Goal: Check status: Check status

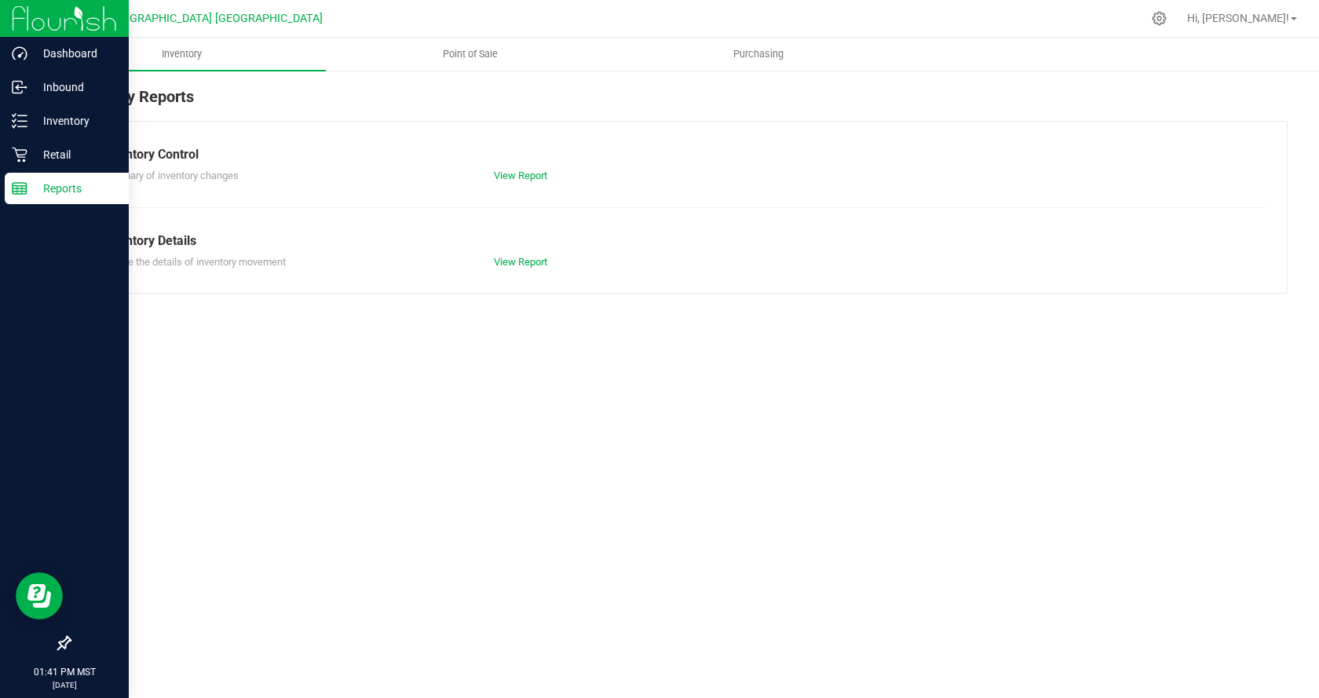
click at [88, 187] on p "Reports" at bounding box center [74, 188] width 94 height 19
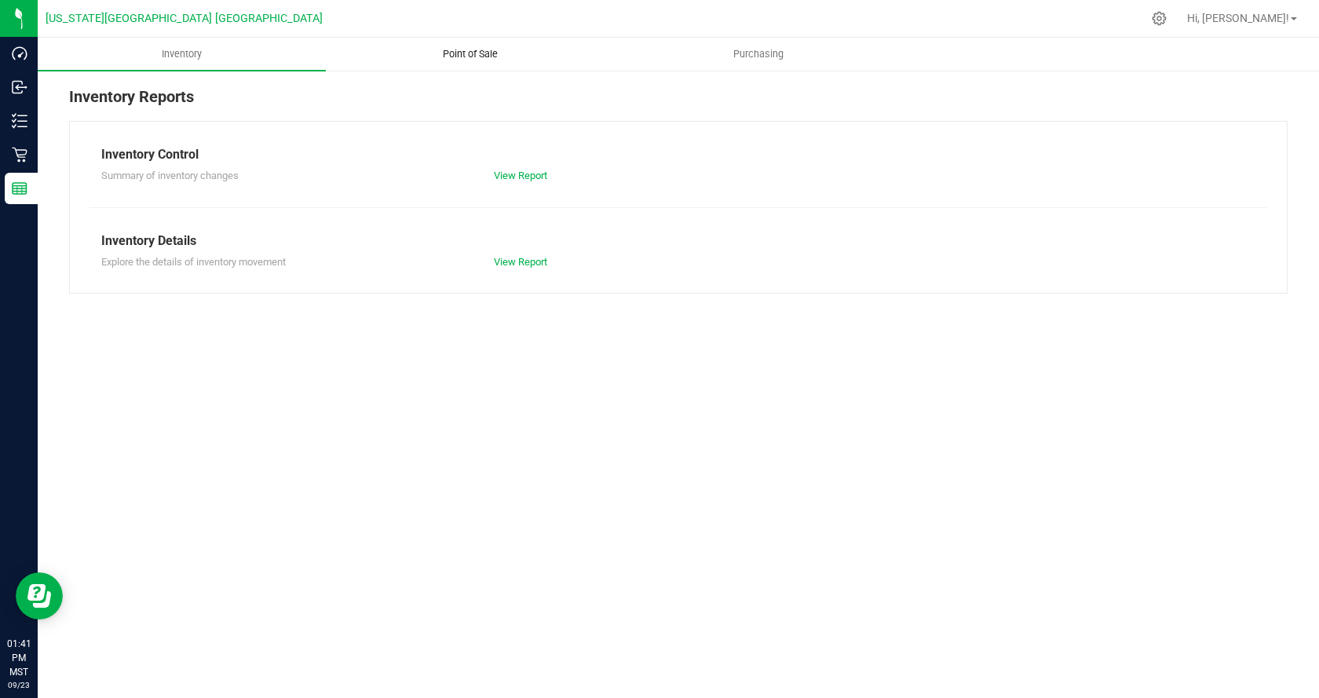
click at [452, 56] on span "Point of Sale" at bounding box center [470, 54] width 97 height 14
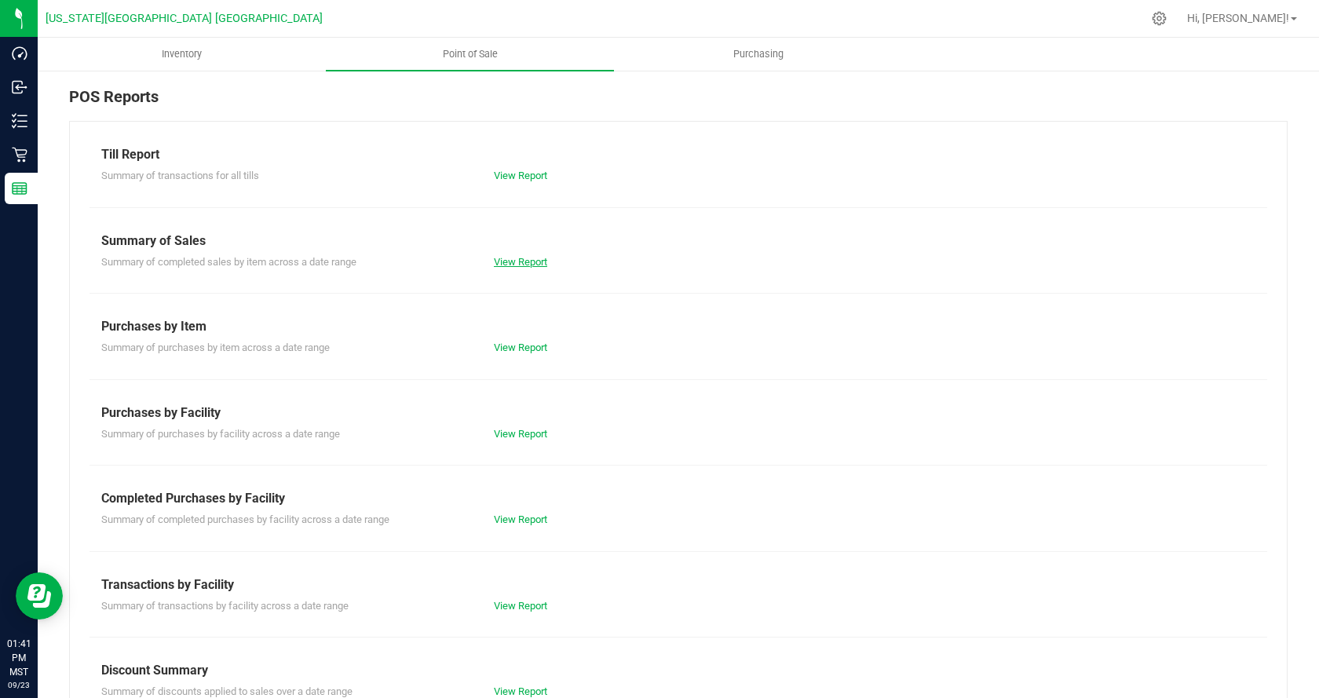
click at [529, 265] on link "View Report" at bounding box center [520, 262] width 53 height 12
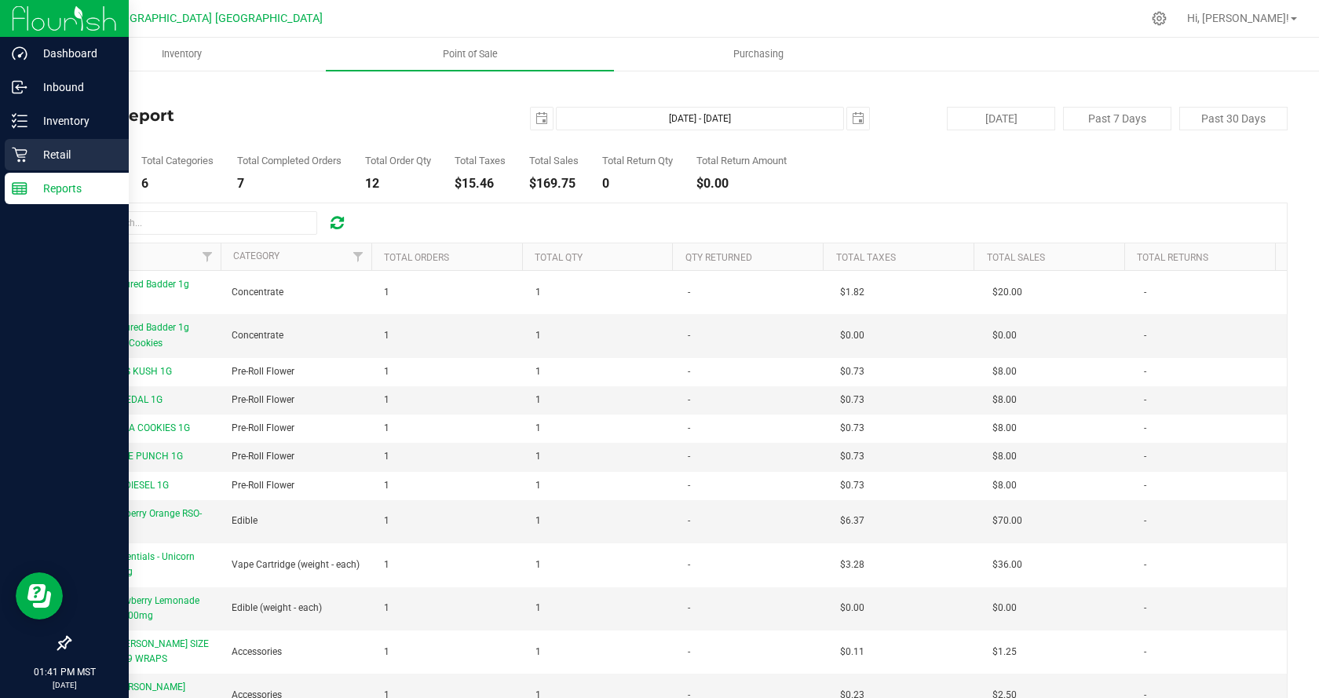
click at [67, 158] on p "Retail" at bounding box center [74, 154] width 94 height 19
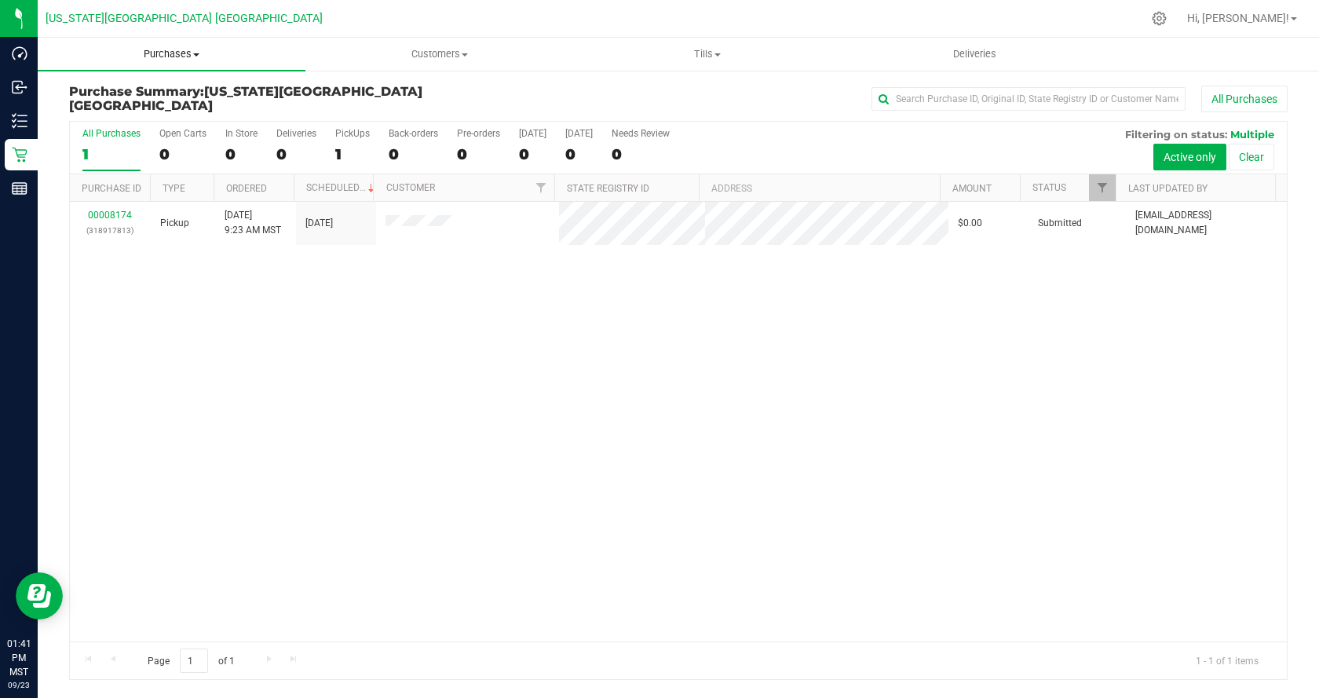
click at [157, 52] on span "Purchases" at bounding box center [172, 54] width 268 height 14
click at [148, 134] on span "All purchases" at bounding box center [94, 132] width 112 height 13
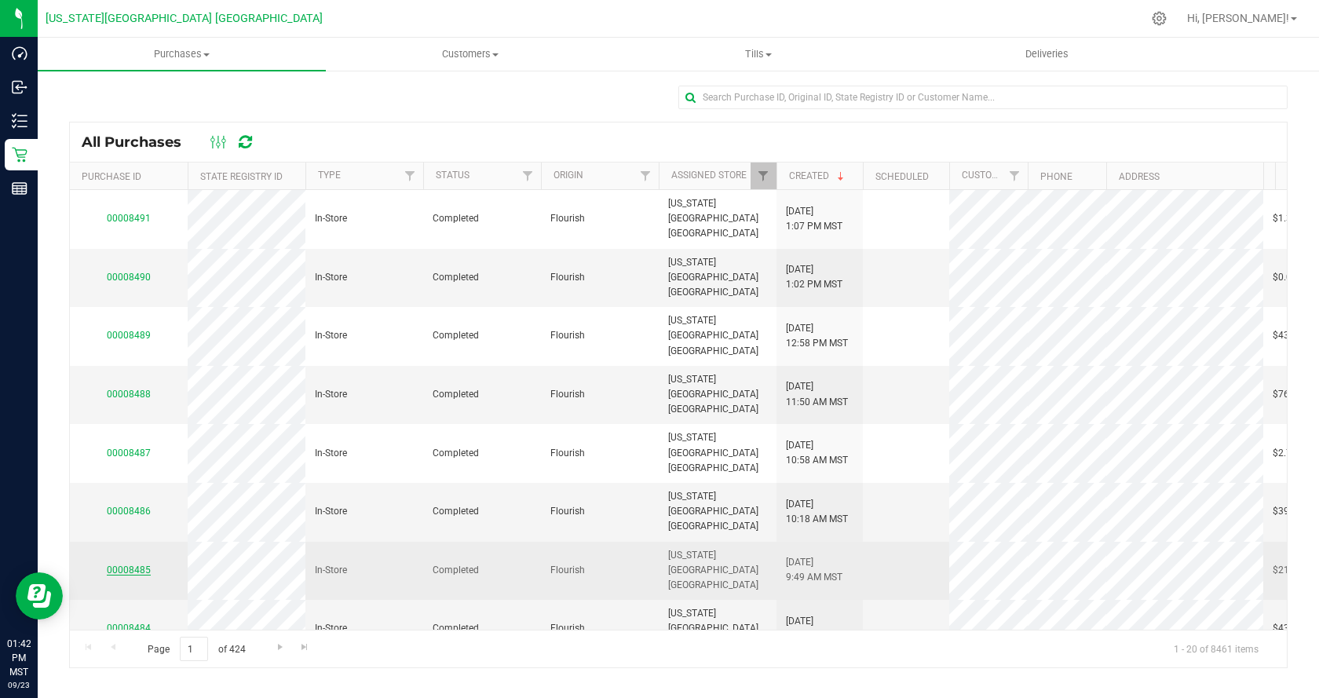
click at [143, 565] on link "00008485" at bounding box center [129, 570] width 44 height 11
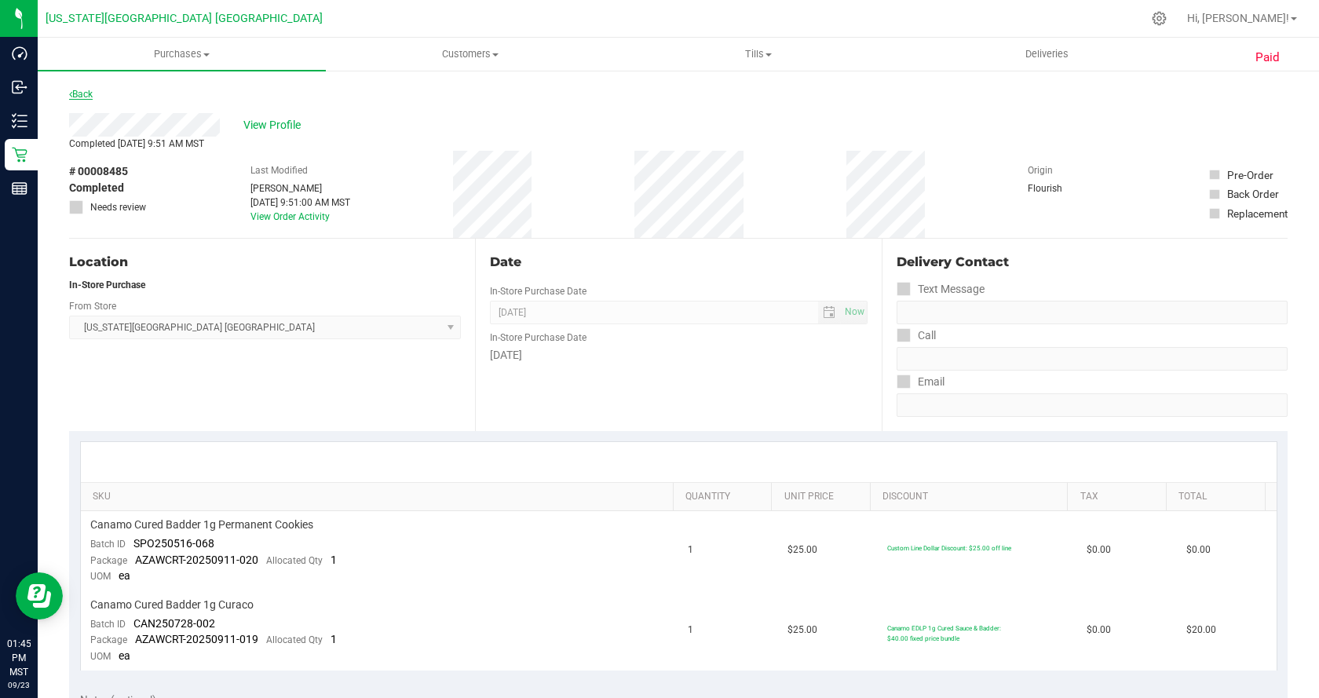
click at [78, 94] on link "Back" at bounding box center [81, 94] width 24 height 11
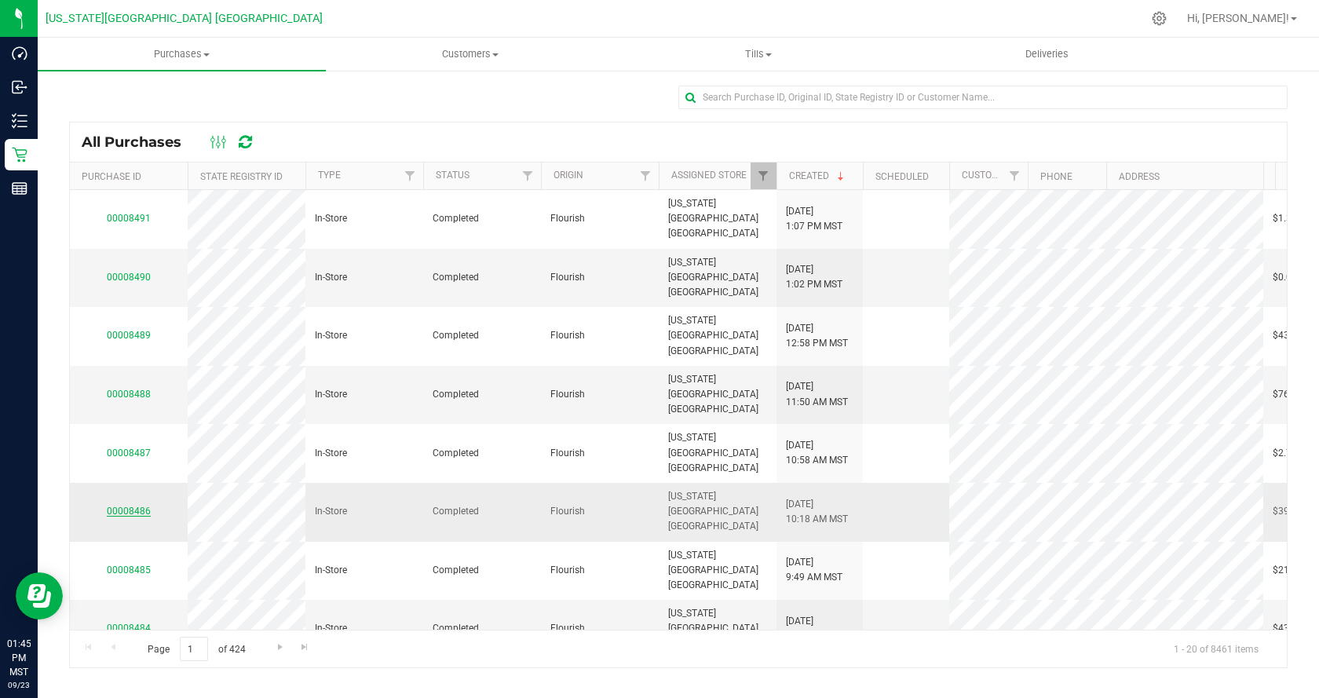
click at [137, 506] on link "00008486" at bounding box center [129, 511] width 44 height 11
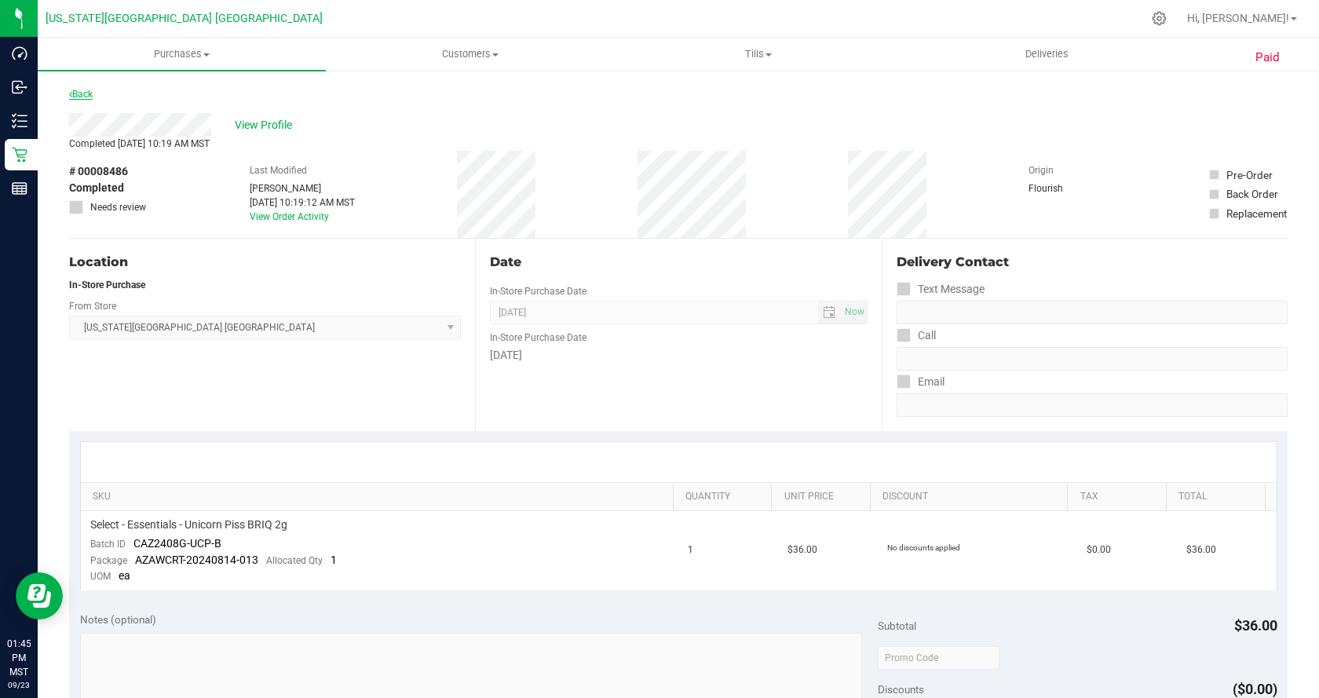
click at [86, 93] on link "Back" at bounding box center [81, 94] width 24 height 11
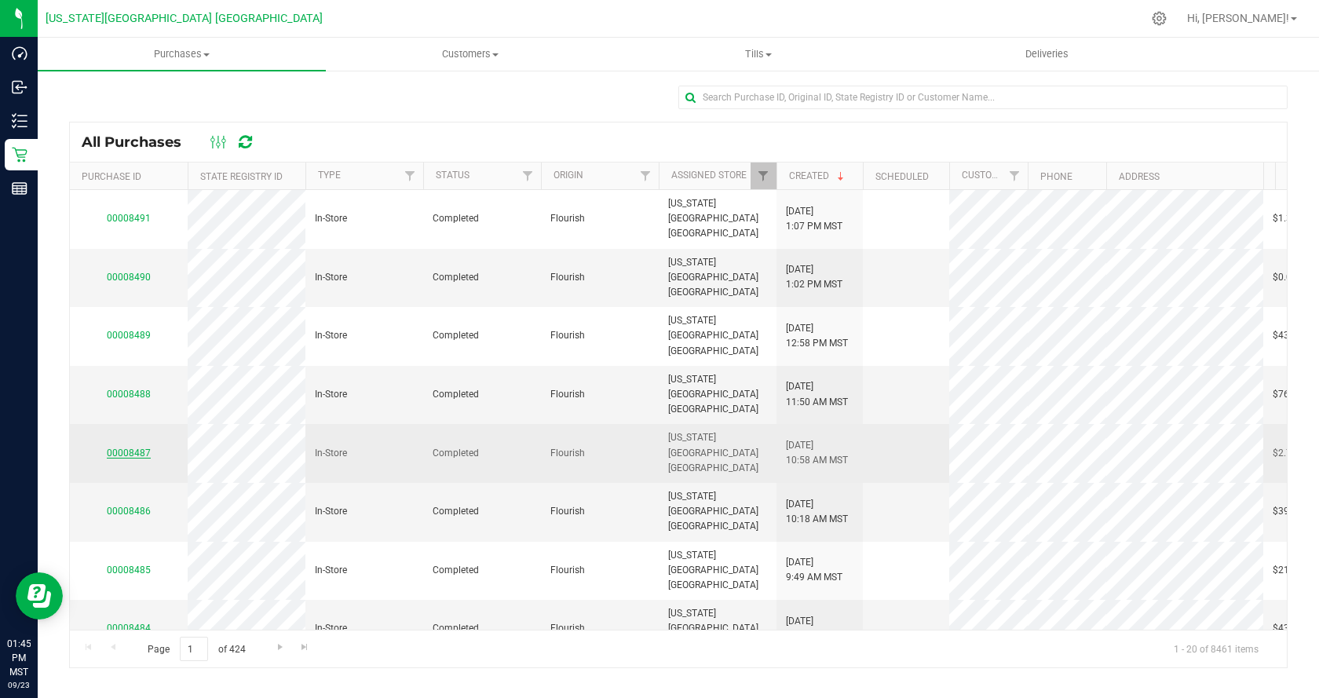
click at [130, 448] on link "00008487" at bounding box center [129, 453] width 44 height 11
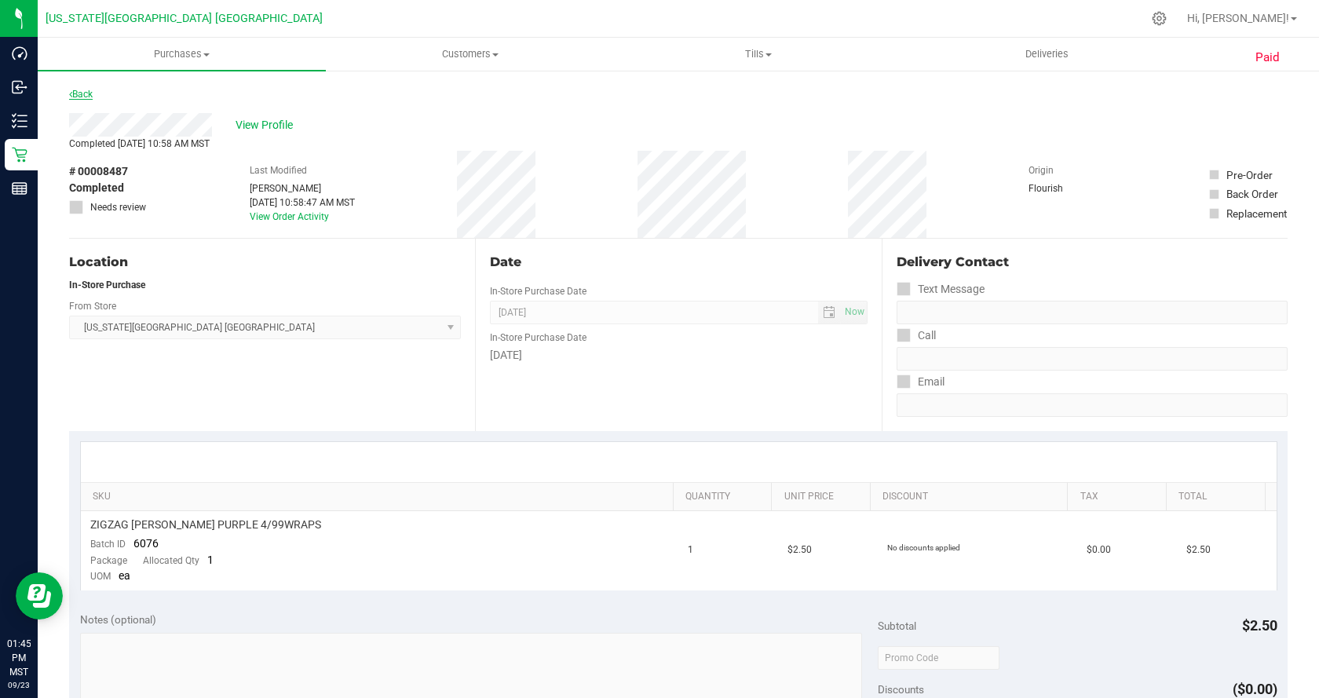
click at [84, 97] on link "Back" at bounding box center [81, 94] width 24 height 11
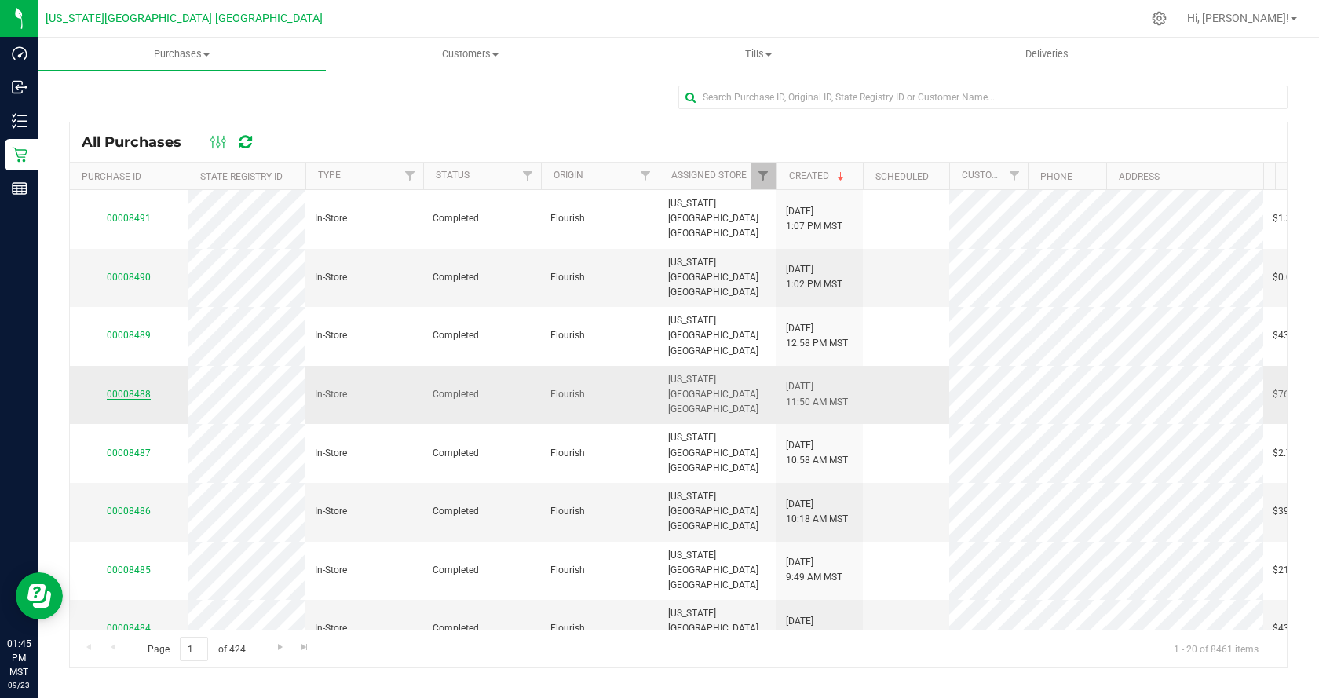
click at [135, 389] on link "00008488" at bounding box center [129, 394] width 44 height 11
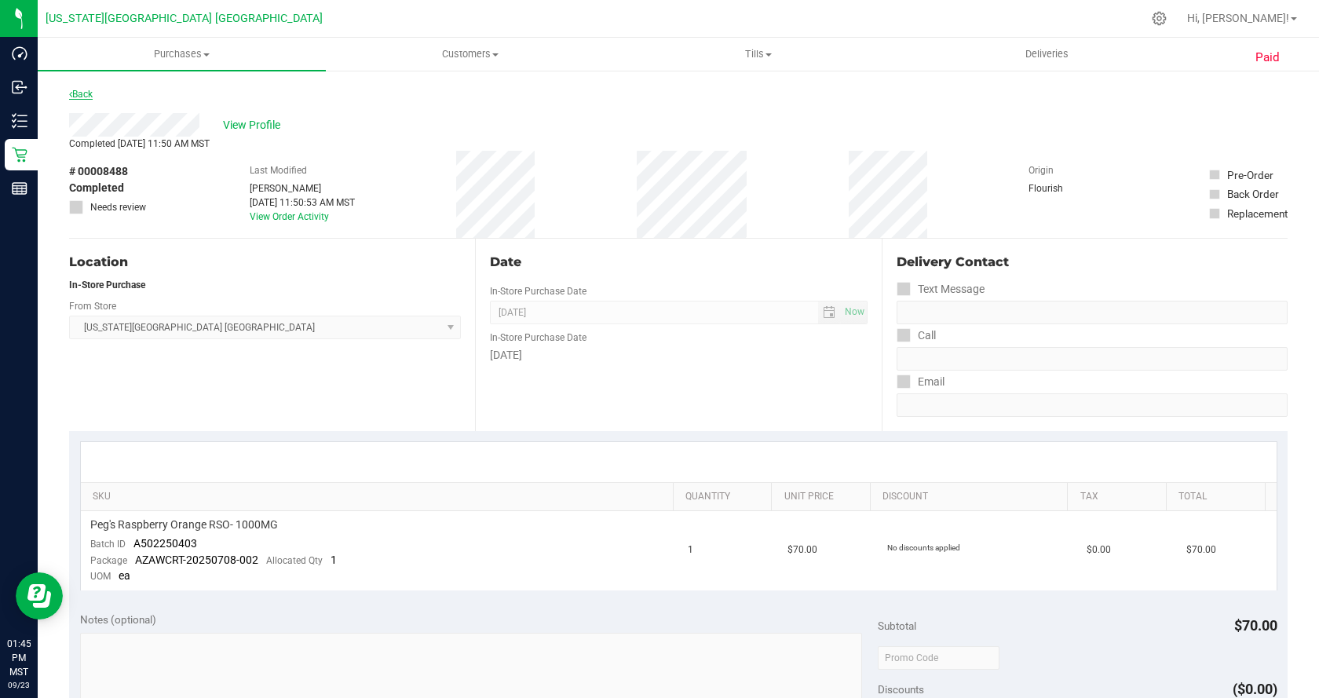
click at [86, 97] on link "Back" at bounding box center [81, 94] width 24 height 11
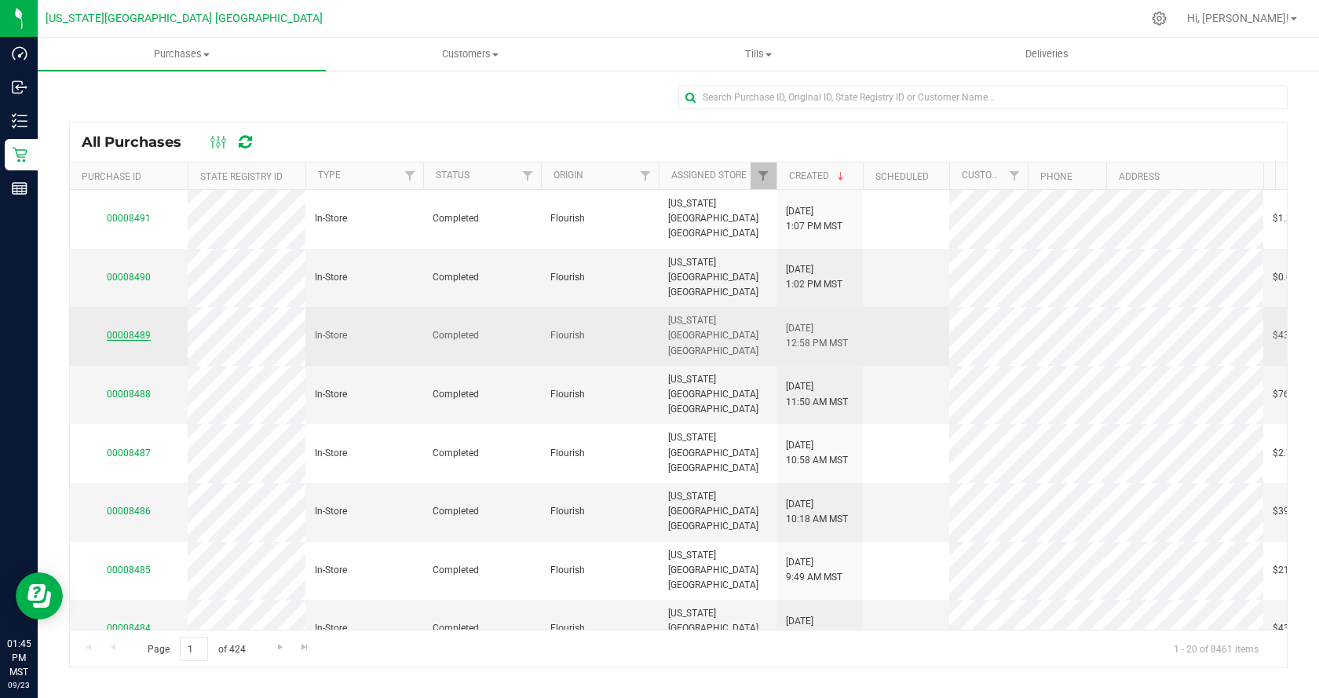
click at [124, 330] on link "00008489" at bounding box center [129, 335] width 44 height 11
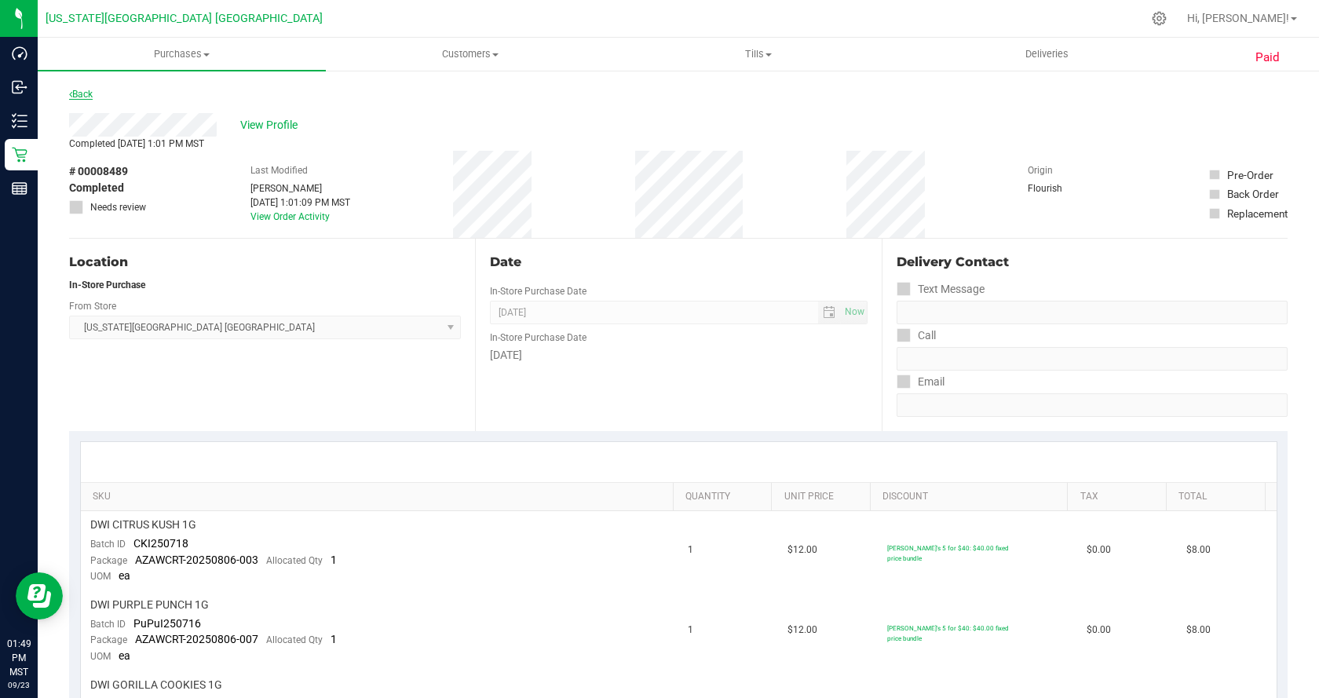
click at [87, 97] on link "Back" at bounding box center [81, 94] width 24 height 11
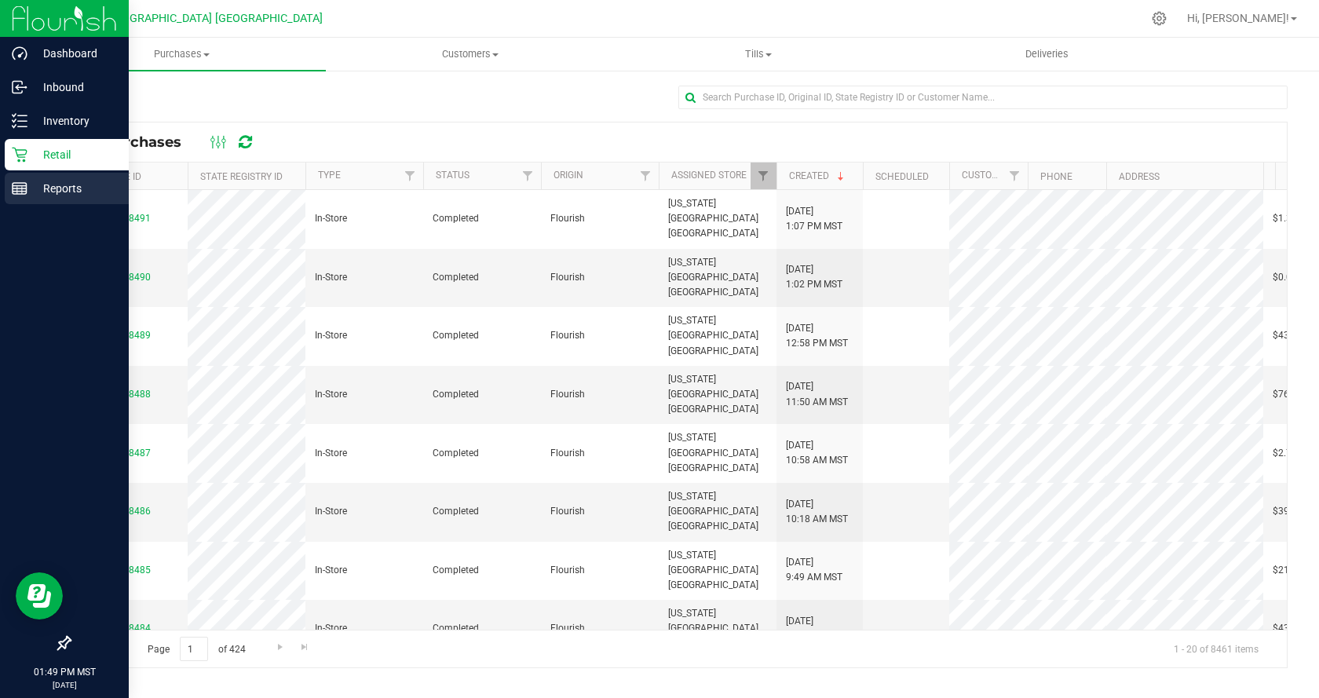
click at [76, 179] on p "Reports" at bounding box center [74, 188] width 94 height 19
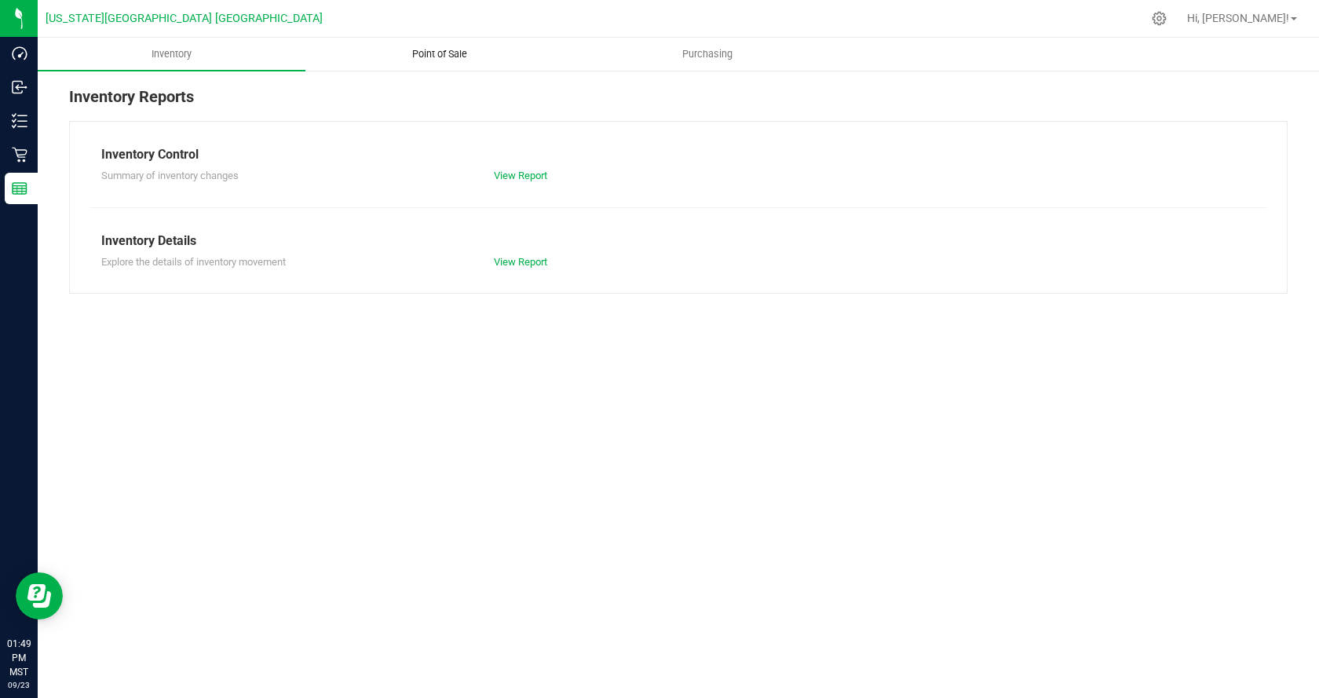
click at [451, 44] on uib-tab-heading "Point of Sale" at bounding box center [439, 53] width 266 height 31
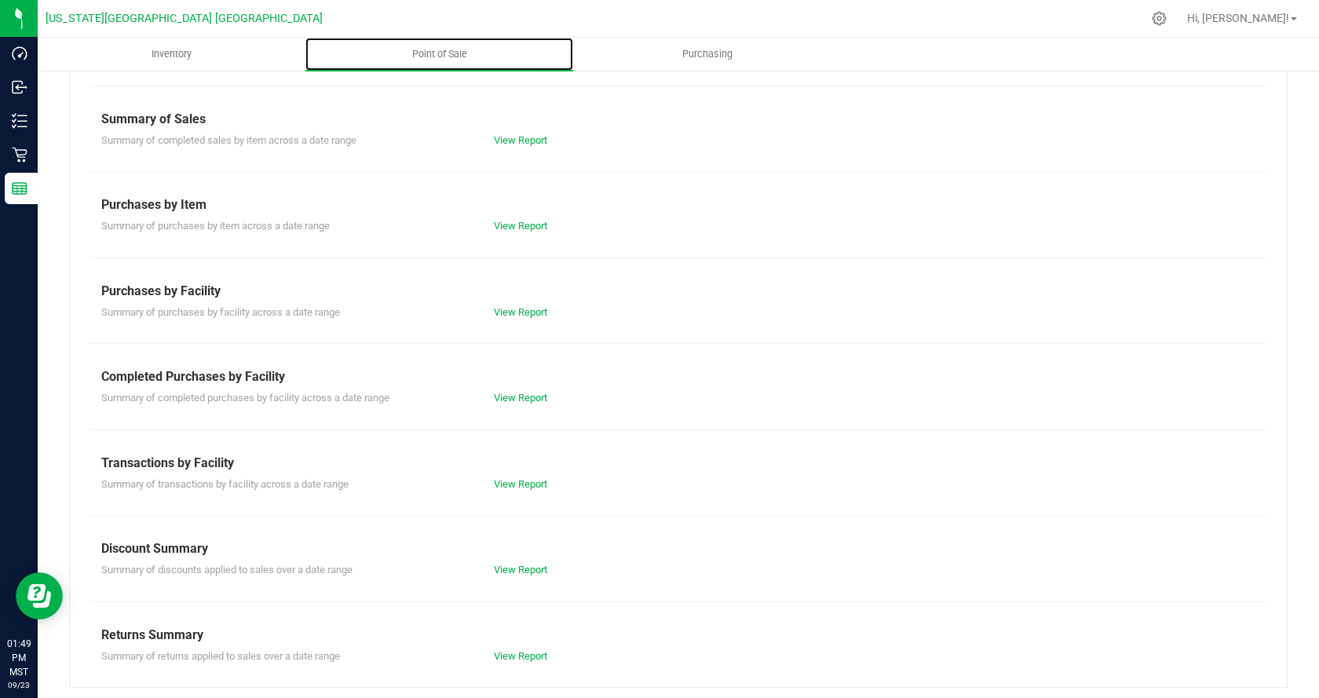
scroll to position [127, 0]
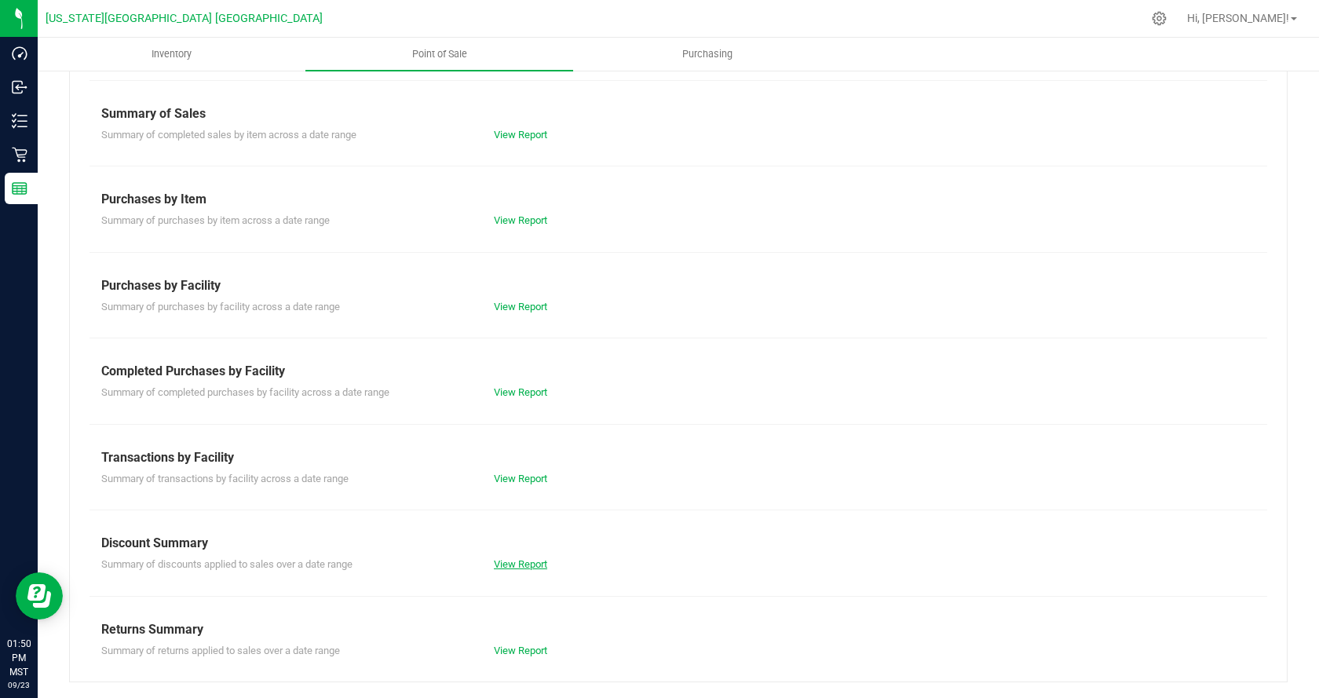
click at [527, 568] on link "View Report" at bounding box center [520, 564] width 53 height 12
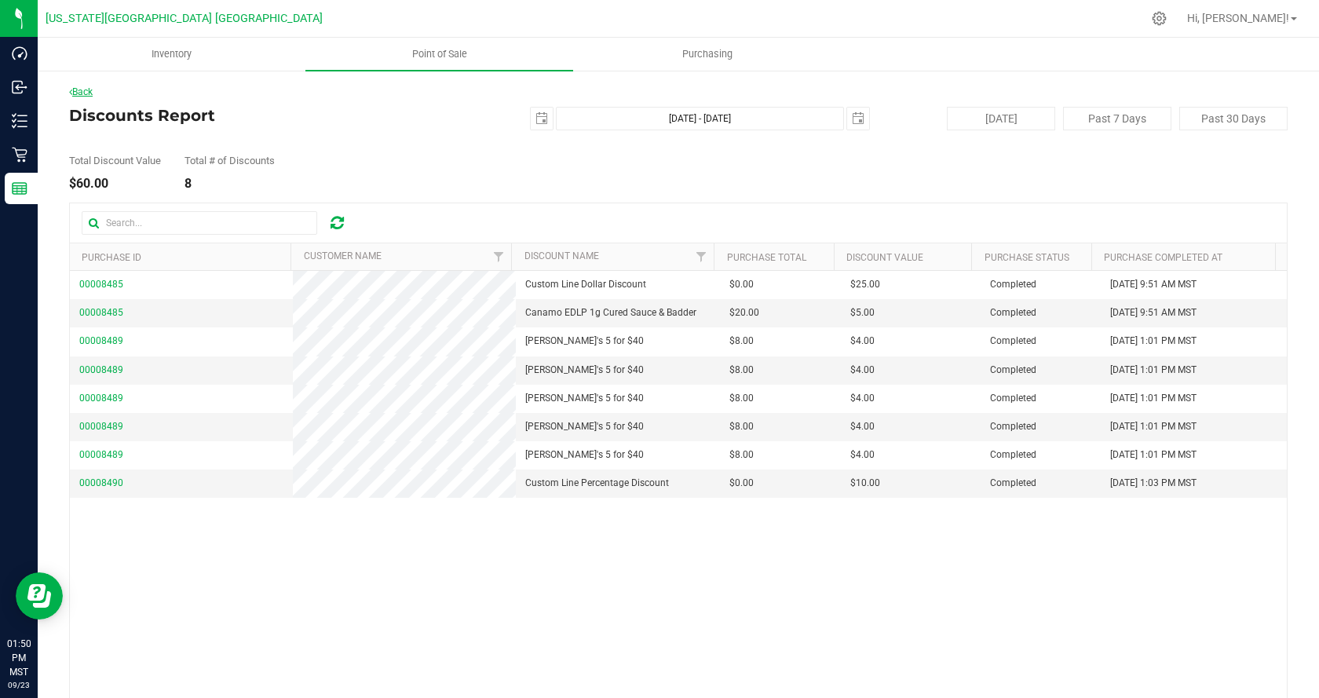
click at [93, 93] on link "Back" at bounding box center [81, 91] width 24 height 11
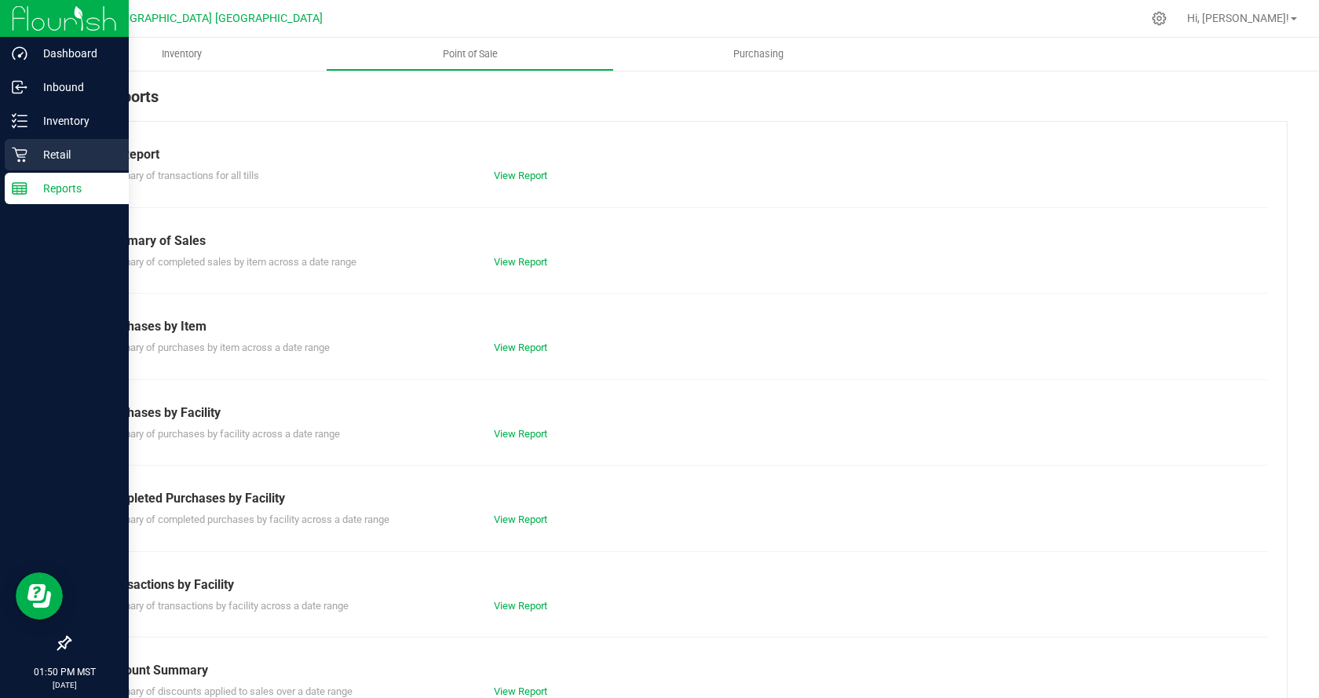
click at [34, 153] on p "Retail" at bounding box center [74, 154] width 94 height 19
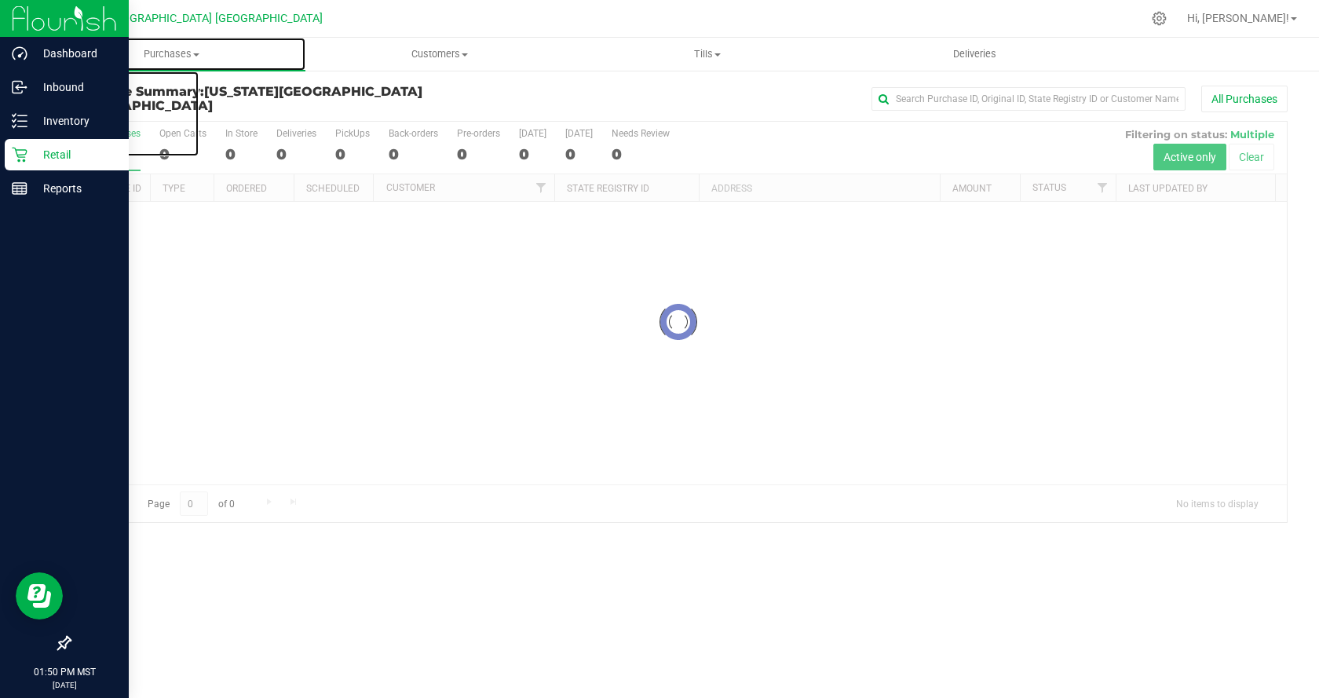
click at [167, 56] on span "Purchases" at bounding box center [172, 54] width 268 height 14
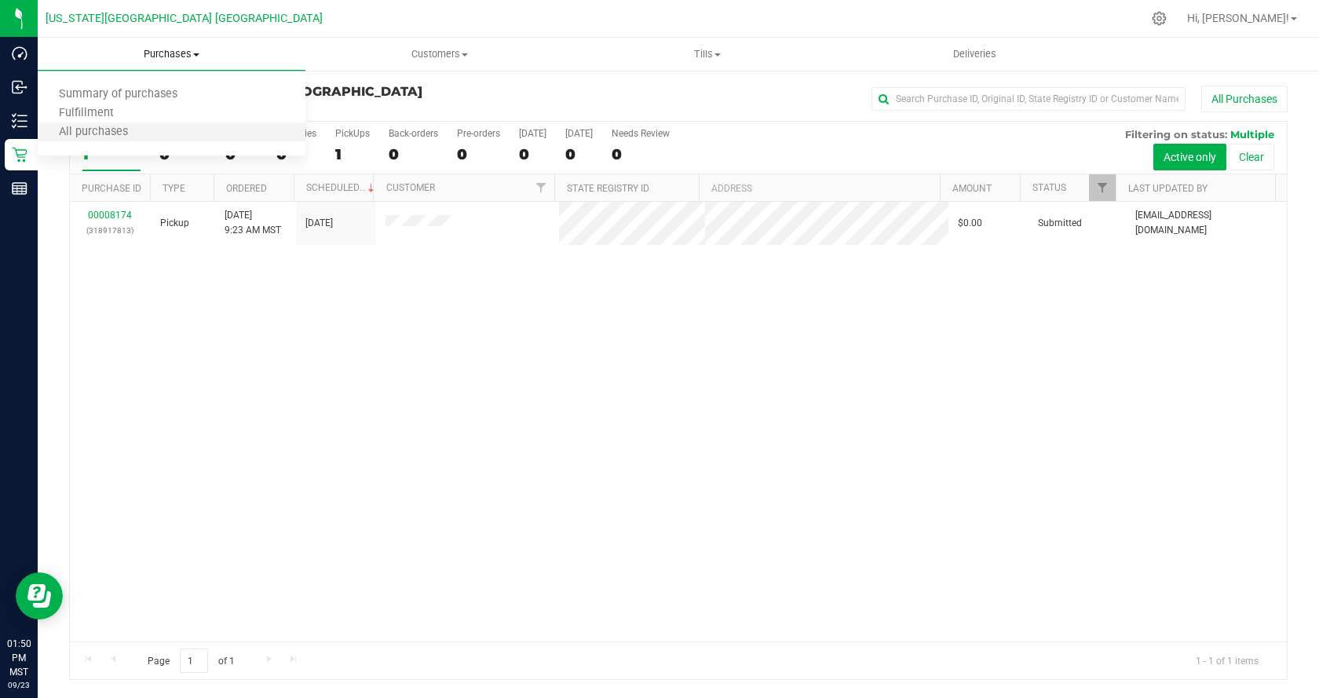
click at [185, 134] on li "All purchases" at bounding box center [172, 132] width 268 height 19
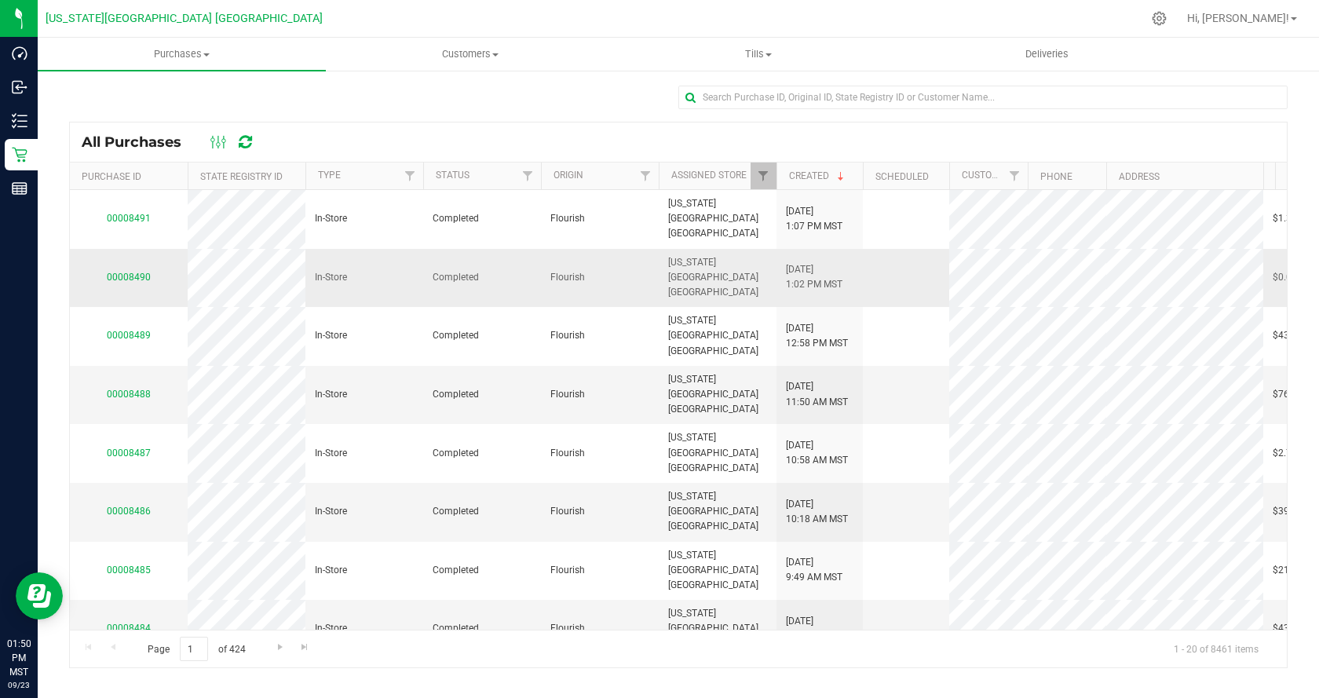
click at [134, 270] on div "00008490" at bounding box center [128, 277] width 99 height 15
click at [139, 272] on link "00008490" at bounding box center [129, 277] width 44 height 11
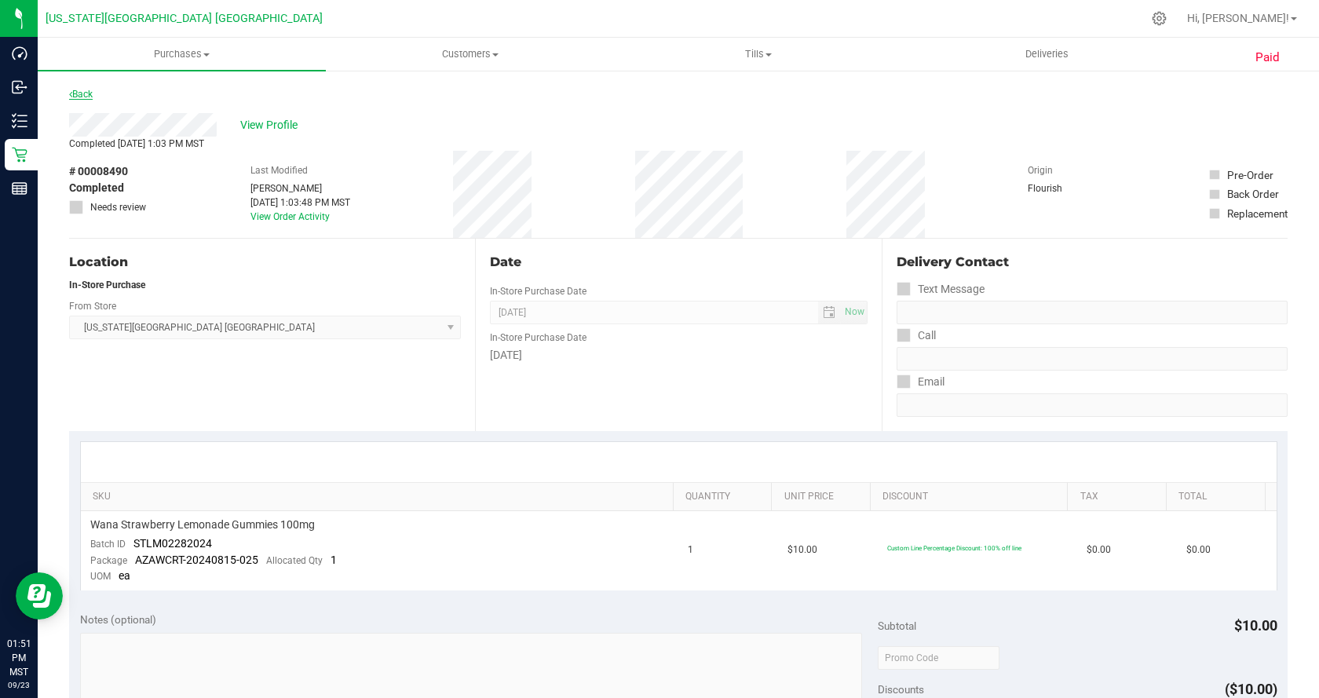
click at [79, 97] on link "Back" at bounding box center [81, 94] width 24 height 11
